Goal: Task Accomplishment & Management: Manage account settings

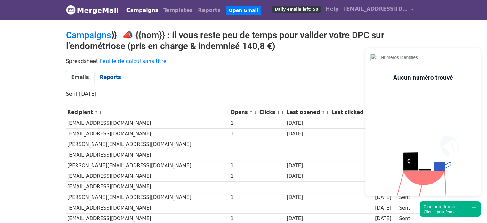
click at [111, 75] on link "Reports" at bounding box center [110, 77] width 32 height 13
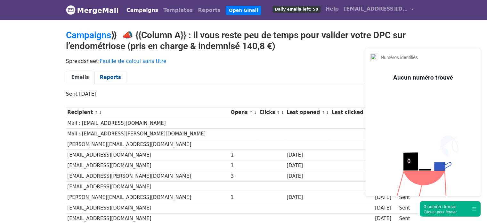
click at [113, 76] on link "Reports" at bounding box center [110, 77] width 32 height 13
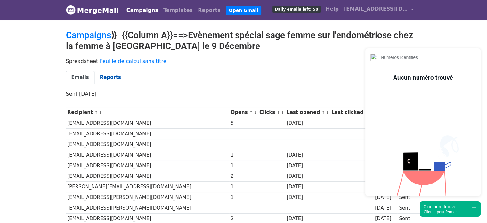
click at [101, 75] on link "Reports" at bounding box center [110, 77] width 32 height 13
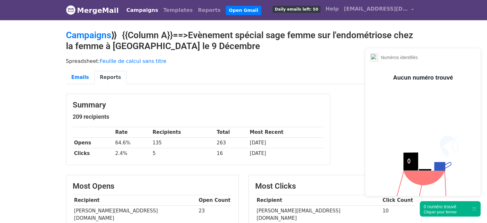
click at [443, 208] on div "0 numéro trouvé" at bounding box center [440, 206] width 33 height 6
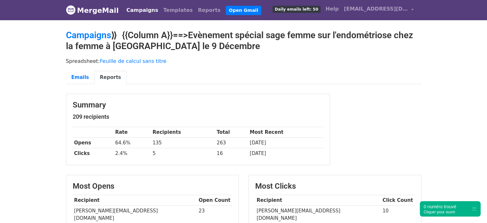
click at [277, 79] on ul "Emails Reports" at bounding box center [244, 77] width 356 height 13
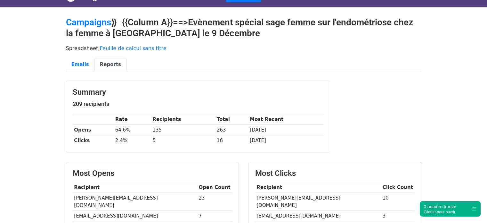
scroll to position [90, 0]
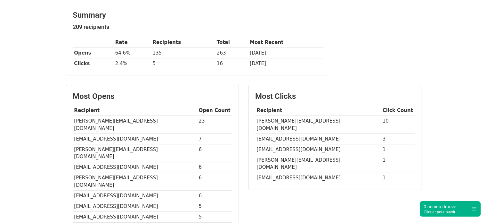
click at [266, 118] on td "[PERSON_NAME][EMAIL_ADDRESS][DOMAIN_NAME]" at bounding box center [318, 125] width 126 height 18
copy tr "lemoine.adelaide@hotmail.com"
click at [274, 133] on td "[EMAIL_ADDRESS][DOMAIN_NAME]" at bounding box center [318, 138] width 126 height 11
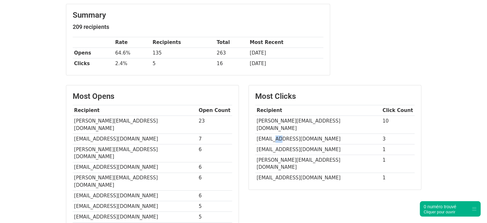
click at [274, 133] on td "[EMAIL_ADDRESS][DOMAIN_NAME]" at bounding box center [318, 138] width 126 height 11
copy tr "[EMAIL_ADDRESS][DOMAIN_NAME]"
click at [289, 144] on td "[EMAIL_ADDRESS][DOMAIN_NAME]" at bounding box center [318, 149] width 126 height 11
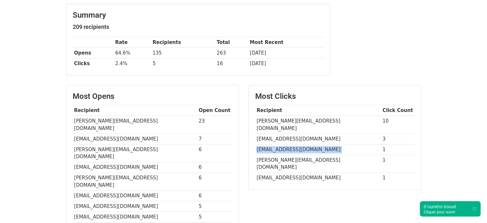
click at [289, 144] on td "[EMAIL_ADDRESS][DOMAIN_NAME]" at bounding box center [318, 149] width 126 height 11
copy tr "[EMAIL_ADDRESS][DOMAIN_NAME]"
click at [265, 155] on td "[PERSON_NAME][EMAIL_ADDRESS][DOMAIN_NAME]" at bounding box center [318, 164] width 126 height 18
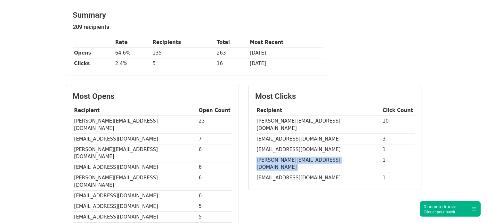
click at [265, 155] on td "[PERSON_NAME][EMAIL_ADDRESS][DOMAIN_NAME]" at bounding box center [318, 164] width 126 height 18
copy tr "[PERSON_NAME][EMAIL_ADDRESS][DOMAIN_NAME]"
click at [293, 172] on td "[EMAIL_ADDRESS][DOMAIN_NAME]" at bounding box center [318, 177] width 126 height 11
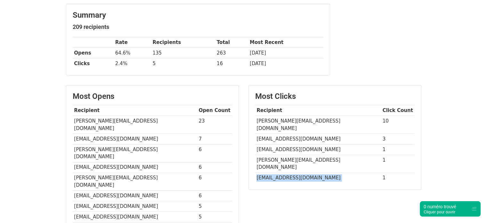
click at [293, 172] on td "[EMAIL_ADDRESS][DOMAIN_NAME]" at bounding box center [318, 177] width 126 height 11
copy tr "[EMAIL_ADDRESS][DOMAIN_NAME]"
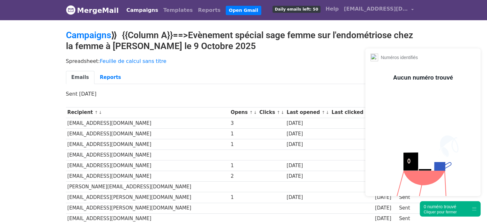
click at [436, 208] on div "0 numéro trouvé" at bounding box center [440, 206] width 33 height 6
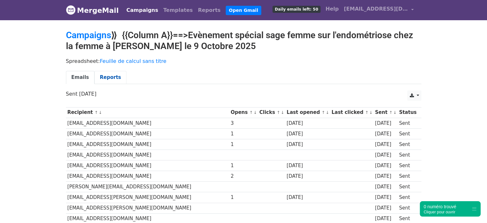
click at [104, 77] on link "Reports" at bounding box center [110, 77] width 32 height 13
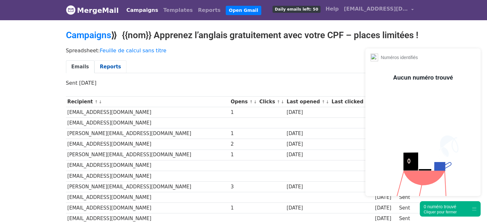
click at [105, 73] on link "Reports" at bounding box center [110, 66] width 32 height 13
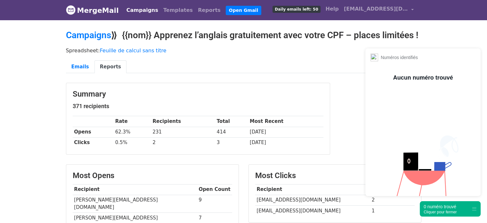
click at [431, 207] on div "0 numéro trouvé" at bounding box center [440, 206] width 33 height 6
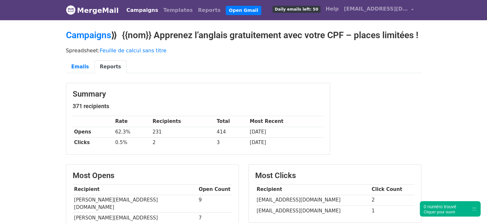
click at [384, 123] on div "Summary 371 recipients Rate Recipients Total Most Recent Opens 62.3% 231 414 [D…" at bounding box center [243, 122] width 365 height 78
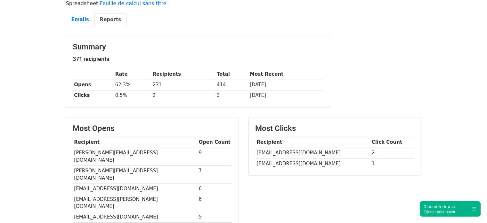
scroll to position [47, 0]
click at [302, 168] on td "aureliadelage.sagefemme@gmail.com" at bounding box center [312, 163] width 115 height 11
click at [302, 168] on td "[EMAIL_ADDRESS][DOMAIN_NAME]" at bounding box center [312, 163] width 115 height 11
copy tr "[EMAIL_ADDRESS][DOMAIN_NAME]"
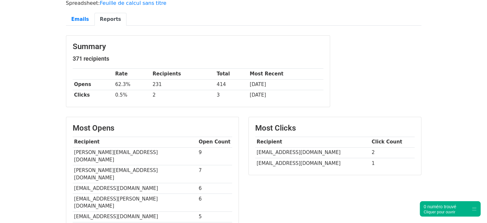
click at [283, 158] on td "[EMAIL_ADDRESS][DOMAIN_NAME]" at bounding box center [312, 152] width 115 height 11
copy tr "[EMAIL_ADDRESS][DOMAIN_NAME]"
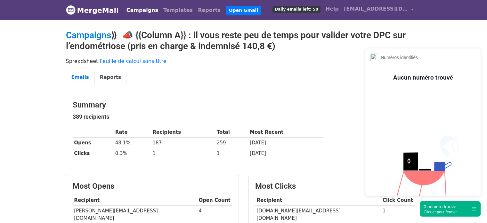
click at [450, 206] on div "0 numéro trouvé" at bounding box center [440, 206] width 33 height 6
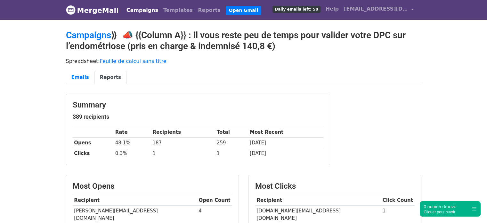
click at [318, 208] on td "anne.baud.pro@hotmail.com" at bounding box center [318, 214] width 126 height 18
click at [318, 208] on td "[DOMAIN_NAME][EMAIL_ADDRESS][DOMAIN_NAME]" at bounding box center [318, 214] width 126 height 18
click at [318, 208] on td "anne.baud.pro@hotmail.com" at bounding box center [318, 214] width 126 height 18
copy tr "anne.baud.pro@hotmail.com"
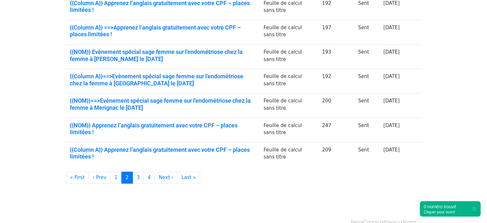
scroll to position [219, 0]
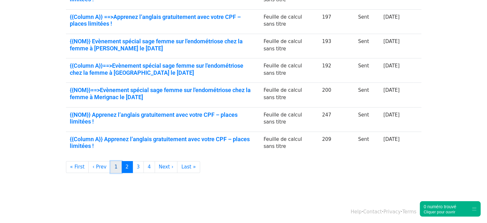
click at [112, 165] on link "1" at bounding box center [117, 167] width 12 height 12
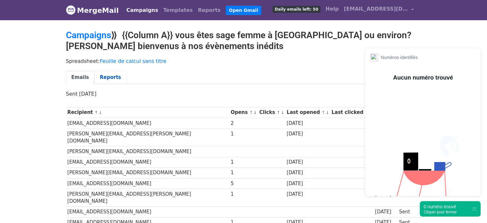
click at [109, 73] on link "Reports" at bounding box center [110, 77] width 32 height 13
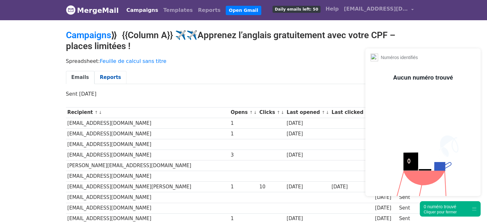
click at [103, 72] on link "Reports" at bounding box center [110, 77] width 32 height 13
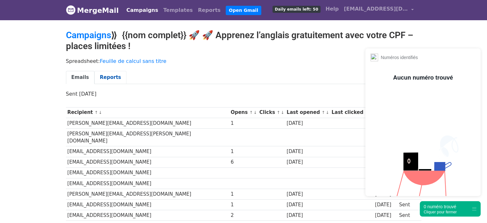
click at [106, 74] on link "Reports" at bounding box center [110, 77] width 32 height 13
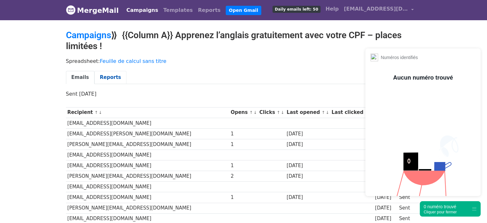
click at [103, 77] on link "Reports" at bounding box center [110, 77] width 32 height 13
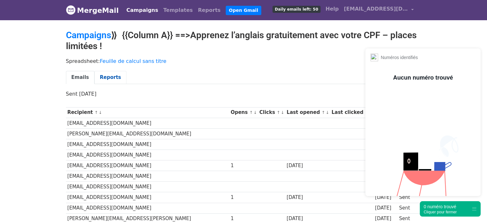
click at [96, 77] on link "Reports" at bounding box center [110, 77] width 32 height 13
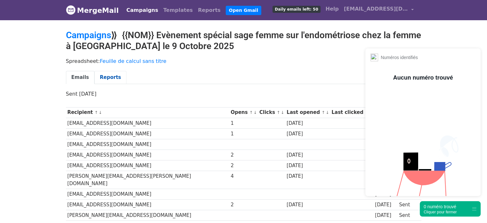
click at [107, 75] on link "Reports" at bounding box center [110, 77] width 32 height 13
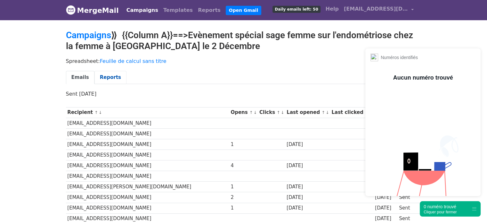
click at [104, 79] on link "Reports" at bounding box center [110, 77] width 32 height 13
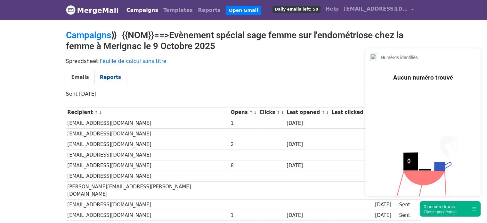
click at [109, 75] on link "Reports" at bounding box center [110, 77] width 32 height 13
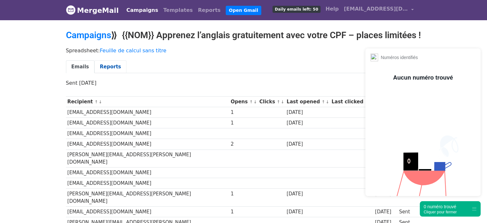
click at [107, 73] on link "Reports" at bounding box center [110, 66] width 32 height 13
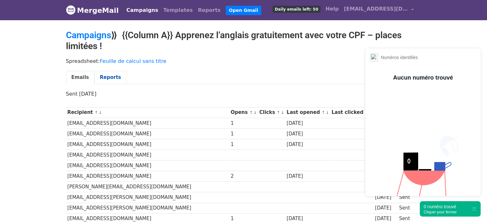
click at [100, 74] on link "Reports" at bounding box center [110, 77] width 32 height 13
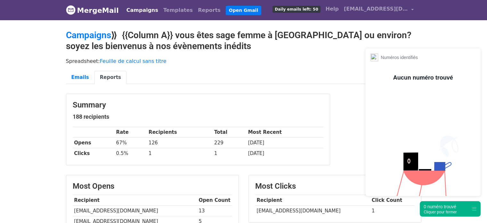
click at [268, 209] on td "[EMAIL_ADDRESS][DOMAIN_NAME]" at bounding box center [312, 210] width 115 height 11
copy tr "[EMAIL_ADDRESS][DOMAIN_NAME]"
click at [440, 210] on div "Cliquer pour fermer" at bounding box center [440, 211] width 33 height 4
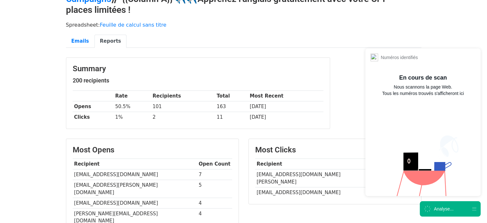
scroll to position [45, 0]
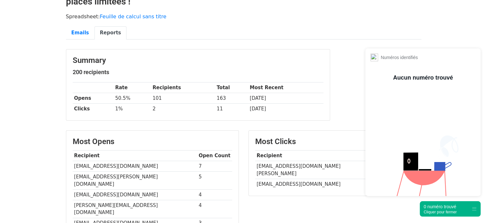
click at [438, 213] on div "Cliquer pour fermer" at bounding box center [440, 211] width 33 height 4
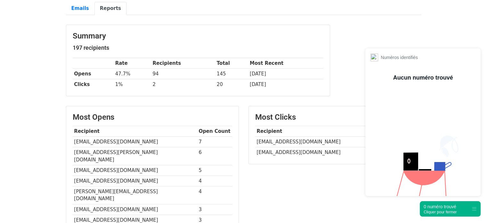
scroll to position [66, 0]
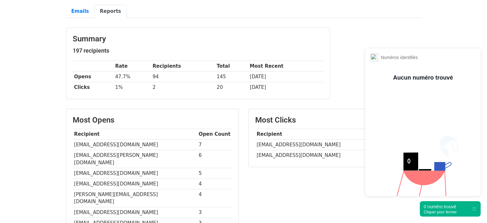
click at [440, 207] on div "0 numéro trouvé" at bounding box center [440, 206] width 33 height 6
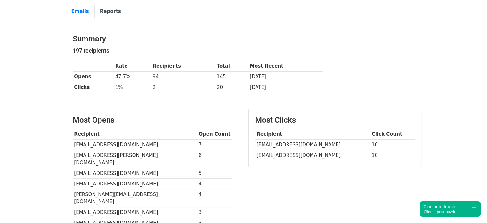
click at [284, 142] on td "ezeller@sfduparc.fr" at bounding box center [312, 144] width 115 height 11
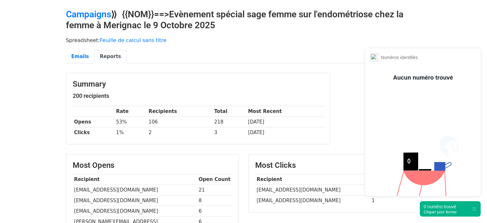
scroll to position [20, 0]
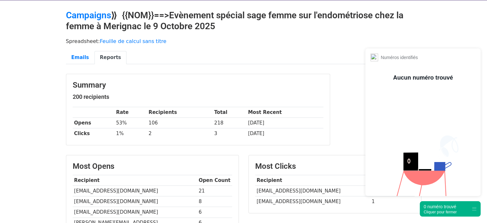
drag, startPoint x: 492, startPoint y: 26, endPoint x: 492, endPoint y: 36, distance: 9.9
click at [487, 36] on html "MergeMail Campaigns Templates Reports Open Gmail Daily emails left: 50 Help cla…" at bounding box center [243, 200] width 487 height 440
click at [285, 190] on td "gausseresv@gmail.com" at bounding box center [312, 190] width 115 height 11
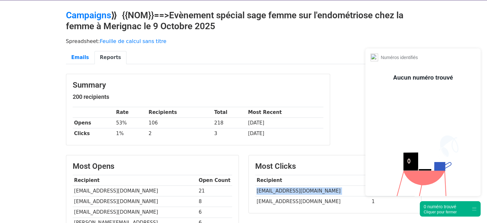
click at [285, 190] on td "gausseresv@gmail.com" at bounding box center [312, 190] width 115 height 11
copy tr "gausseresv@gmail.com"
click at [284, 201] on td "vero.vardon@sfr.fr" at bounding box center [312, 201] width 115 height 11
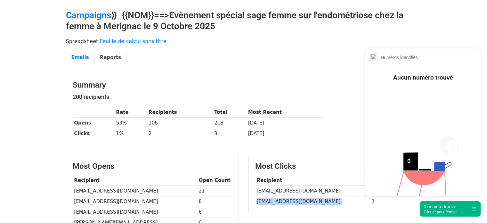
click at [284, 201] on td "vero.vardon@sfr.fr" at bounding box center [312, 201] width 115 height 11
copy tr "vero.vardon@sfr.fr"
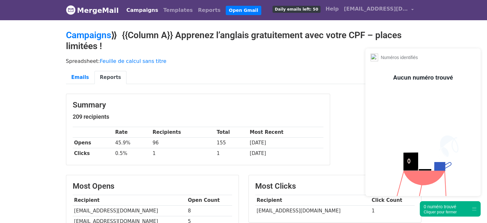
click at [276, 209] on td "[EMAIL_ADDRESS][DOMAIN_NAME]" at bounding box center [312, 210] width 115 height 11
copy tr "[EMAIL_ADDRESS][DOMAIN_NAME]"
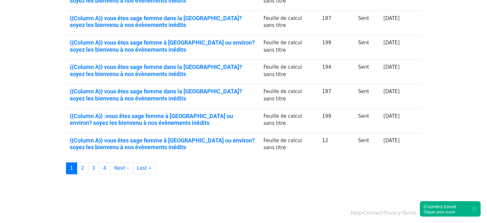
scroll to position [219, 0]
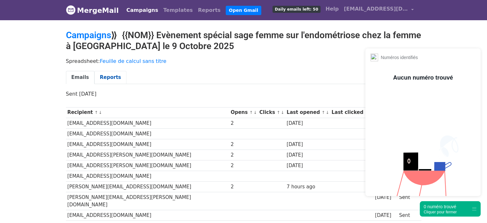
click at [107, 74] on link "Reports" at bounding box center [110, 77] width 32 height 13
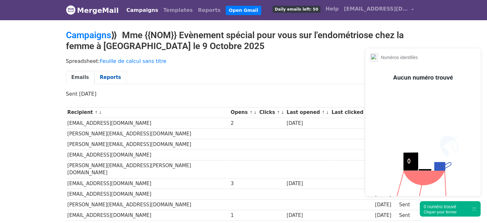
click at [102, 73] on link "Reports" at bounding box center [110, 77] width 32 height 13
click at [101, 78] on link "Reports" at bounding box center [110, 77] width 32 height 13
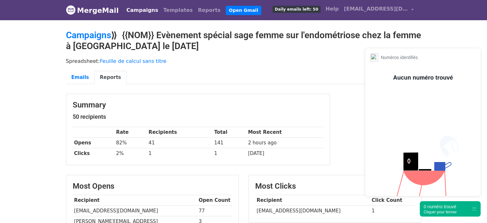
click at [304, 211] on td "nathaliedaganaud@gmail.com" at bounding box center [312, 210] width 115 height 11
